Goal: Task Accomplishment & Management: Use online tool/utility

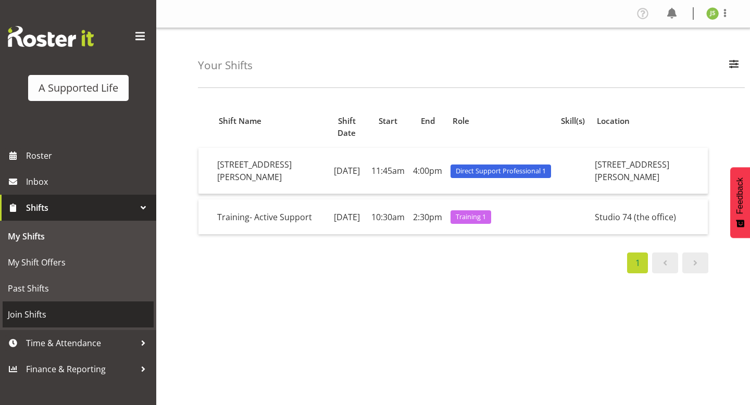
click at [89, 309] on span "Join Shifts" at bounding box center [78, 315] width 141 height 16
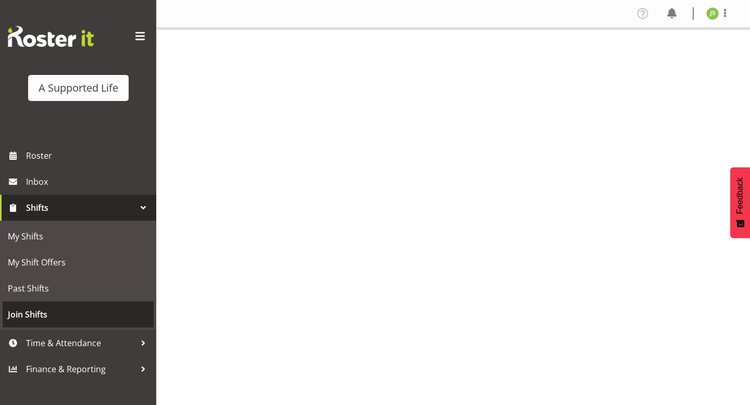
click at [113, 321] on span "Join Shifts" at bounding box center [78, 315] width 141 height 16
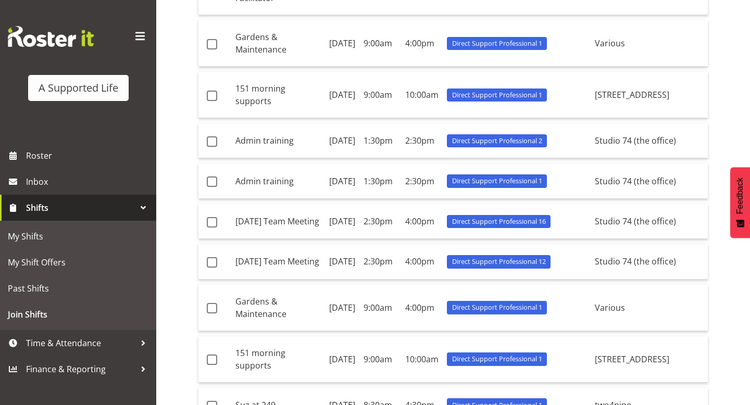
scroll to position [162, 0]
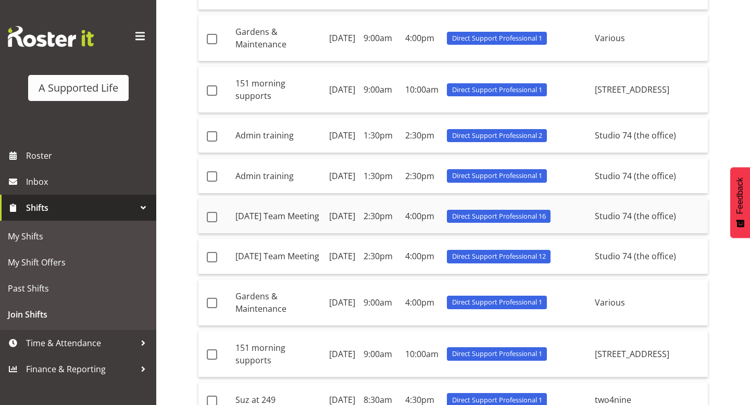
click at [325, 234] on td "Wednesday Team Meeting" at bounding box center [278, 216] width 94 height 35
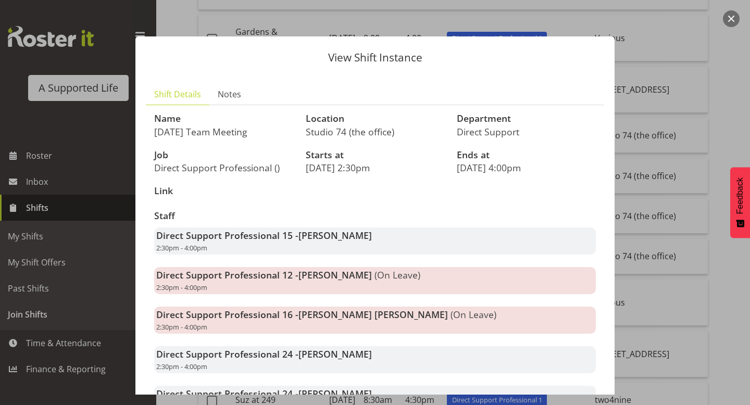
scroll to position [917, 0]
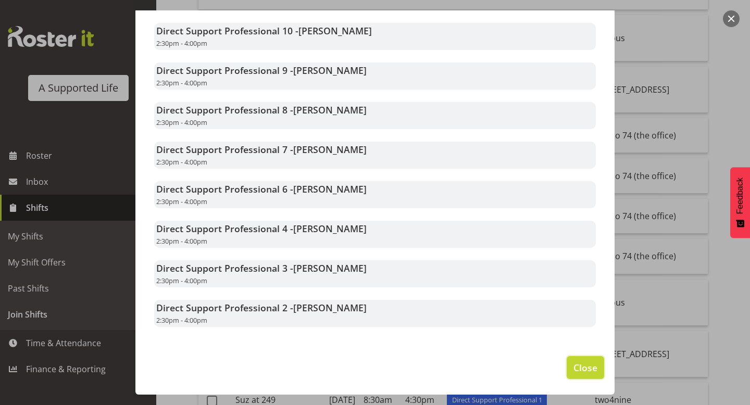
click at [585, 374] on button "Close" at bounding box center [584, 367] width 37 height 23
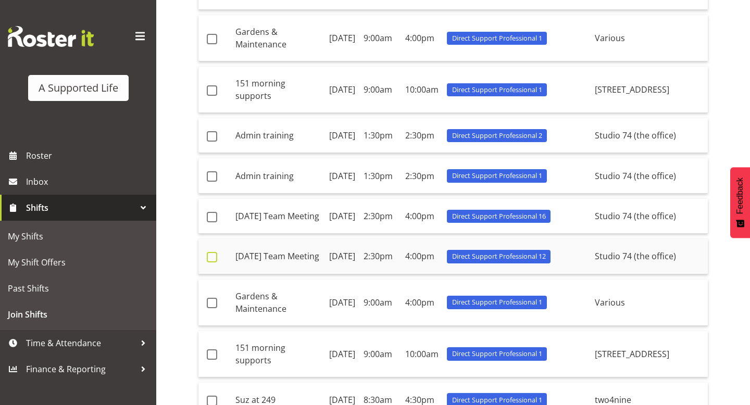
click at [207, 262] on span at bounding box center [212, 257] width 10 height 10
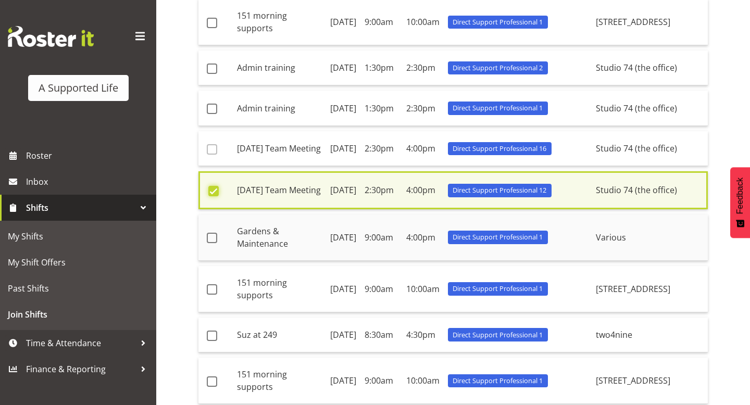
scroll to position [660, 0]
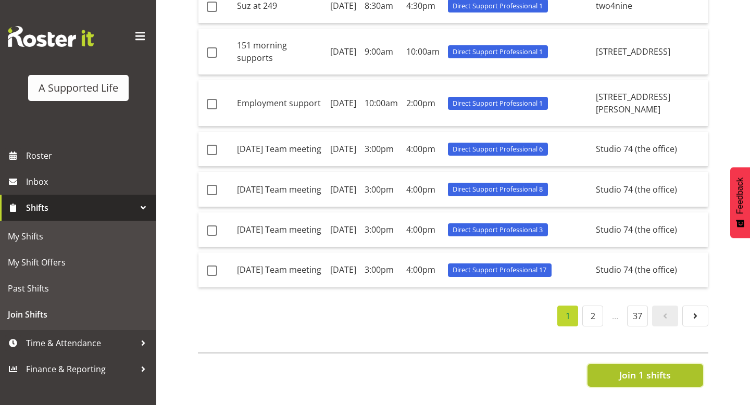
click at [634, 379] on span "Join 1 shifts" at bounding box center [645, 375] width 52 height 14
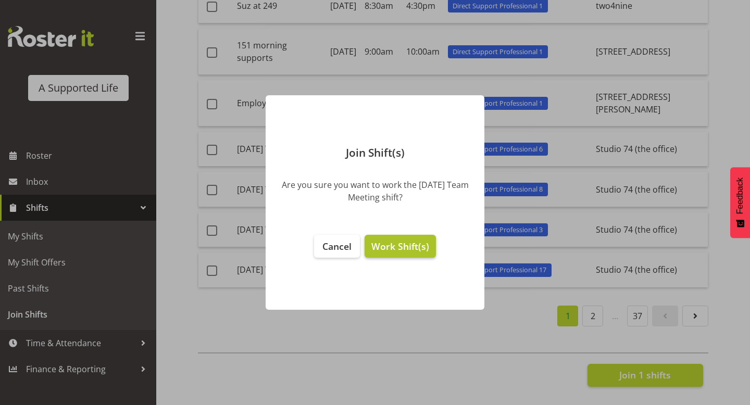
click at [406, 242] on span "Work Shift(s)" at bounding box center [400, 246] width 58 height 12
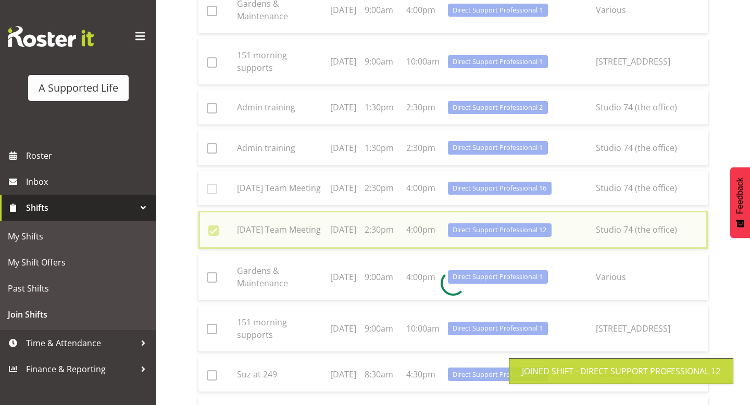
scroll to position [195, 0]
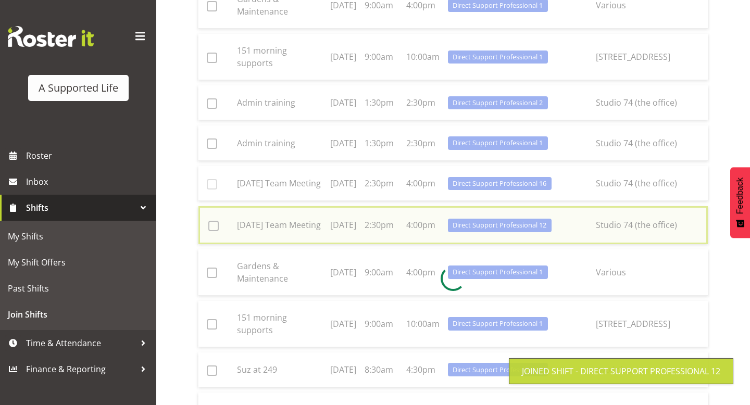
checkbox input "false"
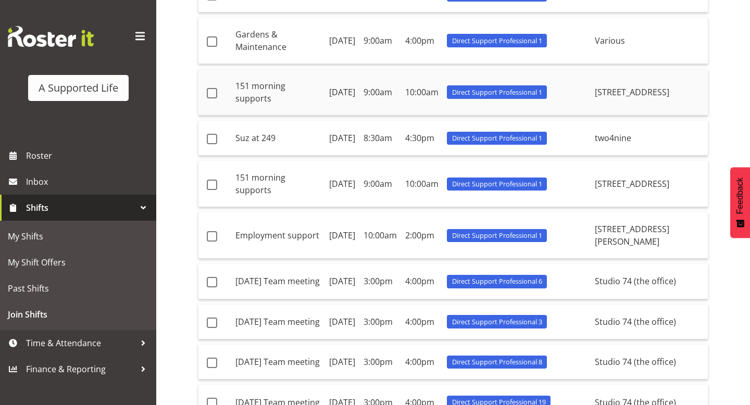
scroll to position [345, 0]
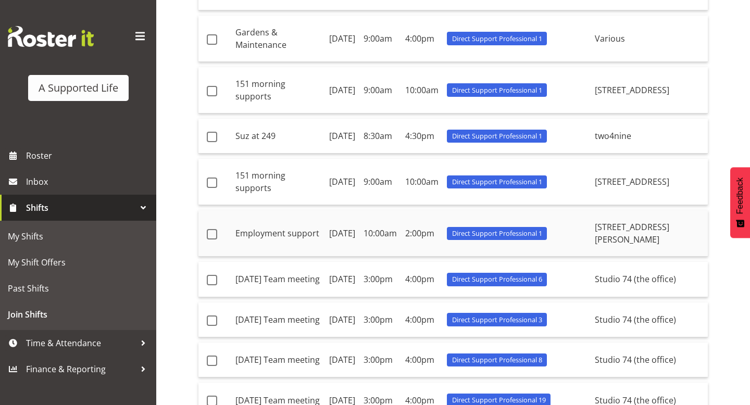
drag, startPoint x: 230, startPoint y: 264, endPoint x: 331, endPoint y: 265, distance: 101.0
click at [332, 257] on tr "Employment support 22nd August 10:00am 2:00pm Direct Support Professional 1 7c …" at bounding box center [452, 233] width 509 height 46
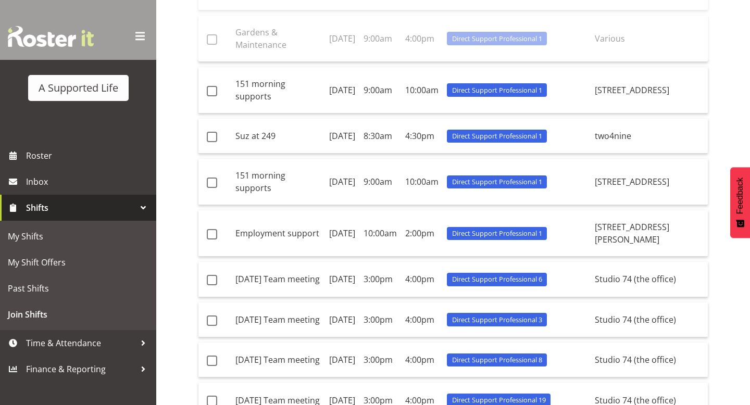
copy td "Employment support"
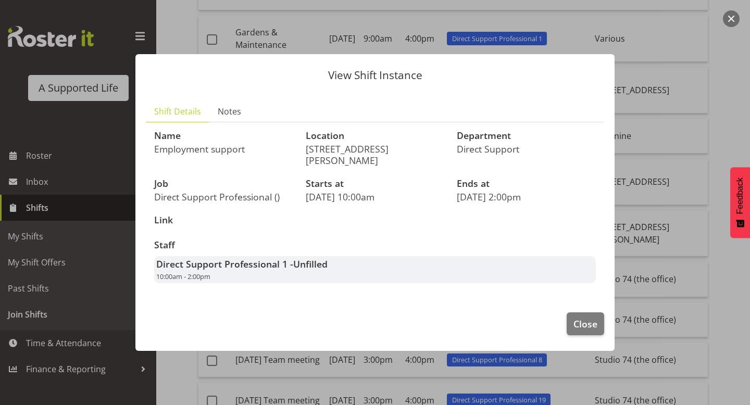
click at [696, 150] on div at bounding box center [375, 202] width 750 height 405
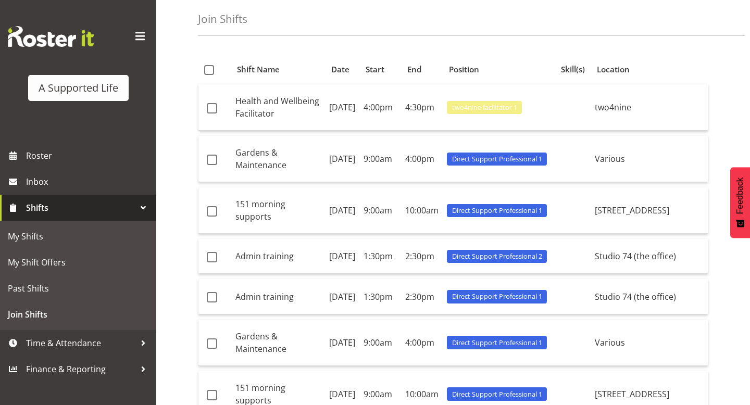
scroll to position [0, 0]
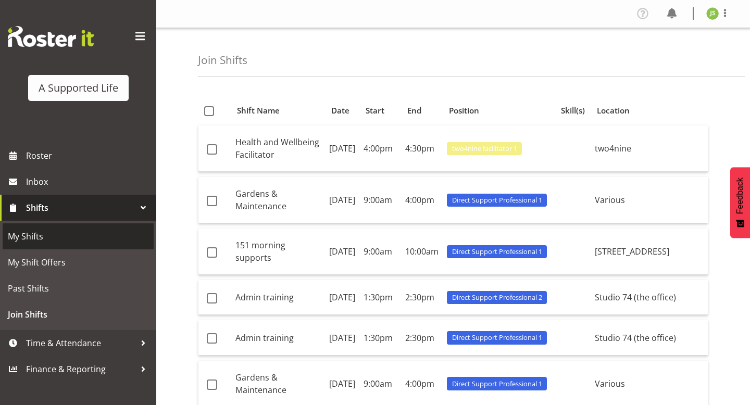
click at [97, 237] on span "My Shifts" at bounding box center [78, 237] width 141 height 16
